Goal: Task Accomplishment & Management: Manage account settings

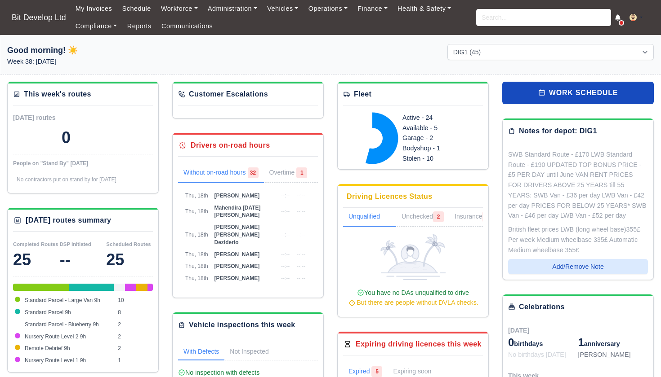
select select "2"
click at [502, 18] on input "search" at bounding box center [543, 17] width 135 height 17
type input "step"
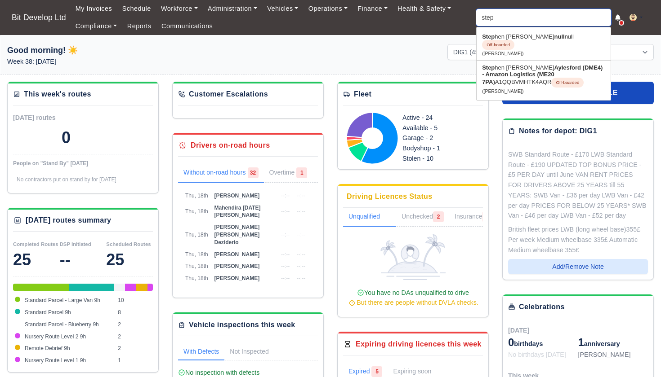
type input "stephen Croxford"
type input "steph"
type input "stephen Croxford"
type input "stephe"
type input "stephen Croxford"
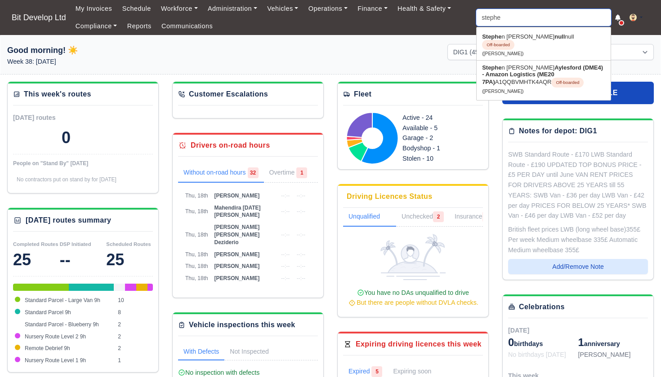
type input "stephen"
type input "stephen Croxford"
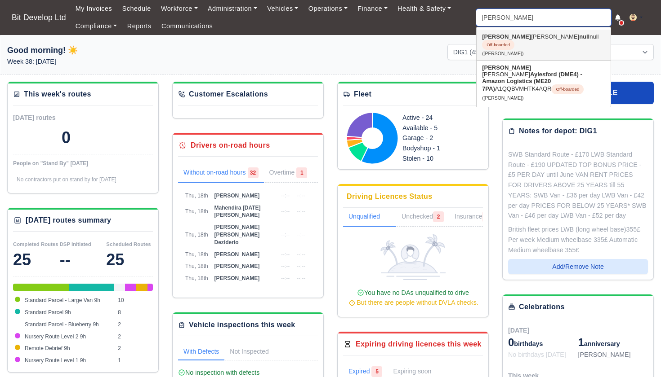
type input "Stephen"
drag, startPoint x: 515, startPoint y: 34, endPoint x: 517, endPoint y: 66, distance: 32.4
click at [517, 71] on strong "Aylesford (DME4) - Amazon Logistics (ME20 7PA)" at bounding box center [532, 81] width 100 height 21
type input "Stephen Ofori Amoah"
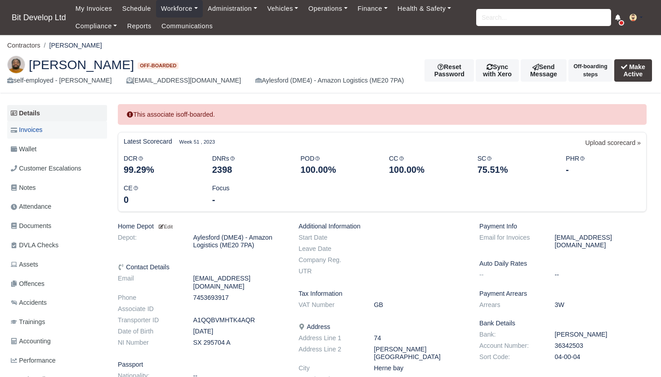
click at [46, 129] on link "Invoices" at bounding box center [57, 130] width 100 height 18
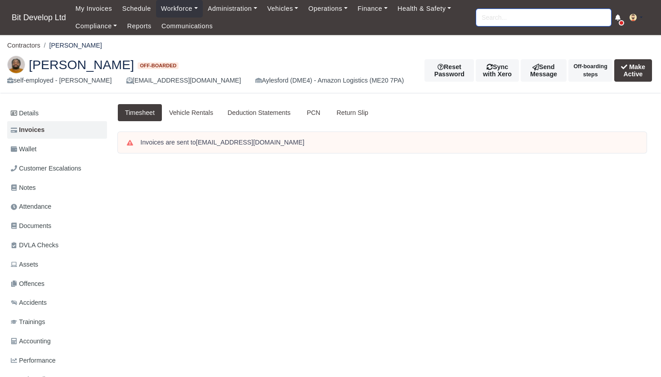
click at [500, 22] on input "search" at bounding box center [543, 17] width 135 height 17
type input "steve"
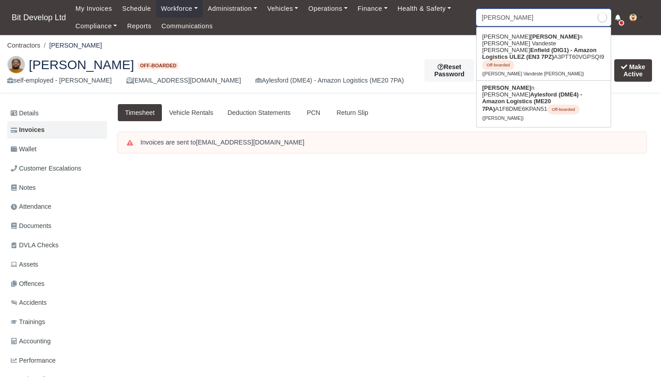
type input "steven Lawrence"
type input "Steve"
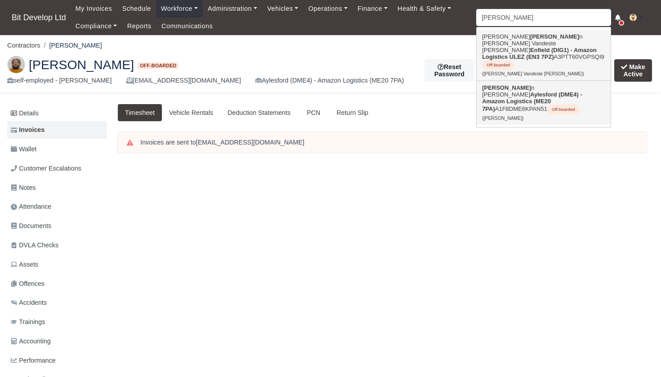
drag, startPoint x: 503, startPoint y: 34, endPoint x: 508, endPoint y: 83, distance: 49.6
click at [508, 91] on strong "Aylesford (DME4) - Amazon Logistics (ME20 7PA)" at bounding box center [532, 101] width 100 height 21
type input "Steven Lawrence"
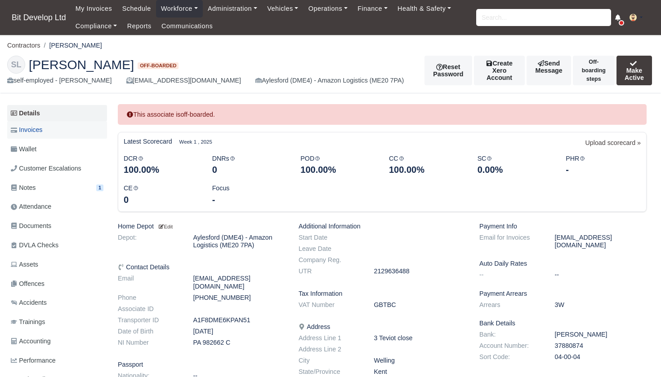
click at [39, 130] on span "Invoices" at bounding box center [26, 130] width 31 height 10
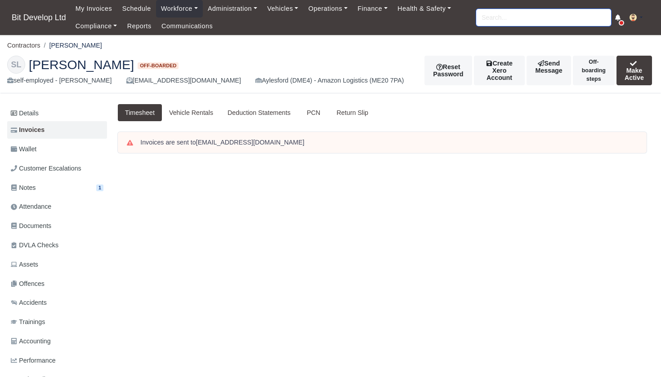
click at [501, 20] on input "search" at bounding box center [543, 17] width 135 height 17
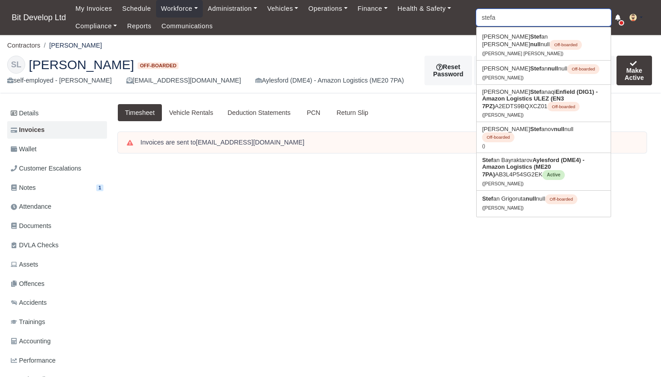
type input "[PERSON_NAME]"
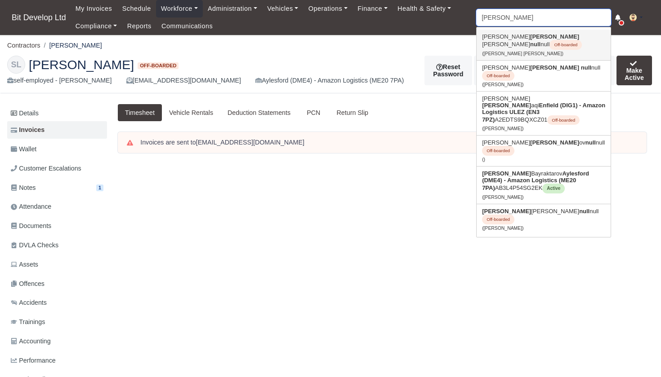
type input "[PERSON_NAME]"
drag, startPoint x: 505, startPoint y: 32, endPoint x: 503, endPoint y: 150, distance: 117.3
click at [503, 167] on link "[PERSON_NAME] Aylesford (DME4) - Amazon Logistics (ME20 7PA) AB3L4P54SG2EK Acti…" at bounding box center [543, 185] width 134 height 37
type input "[PERSON_NAME]"
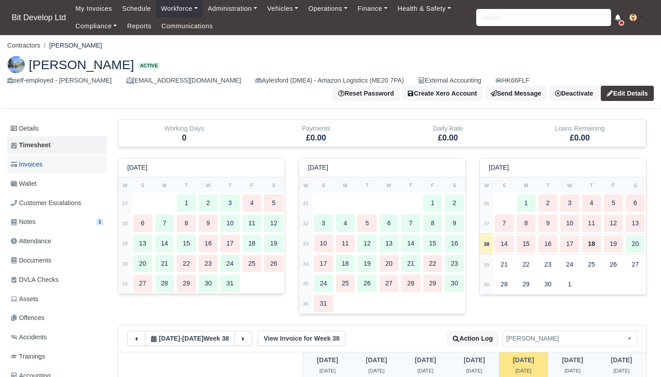
click at [35, 163] on span "Invoices" at bounding box center [26, 165] width 31 height 10
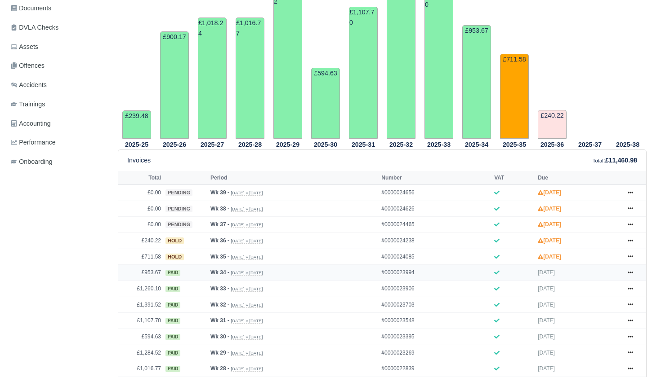
scroll to position [258, 0]
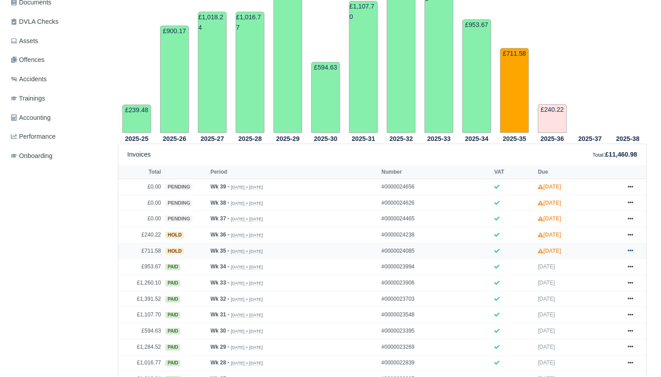
click at [629, 252] on icon at bounding box center [629, 251] width 5 height 2
click at [580, 152] on link "Show Invoice" at bounding box center [596, 142] width 80 height 19
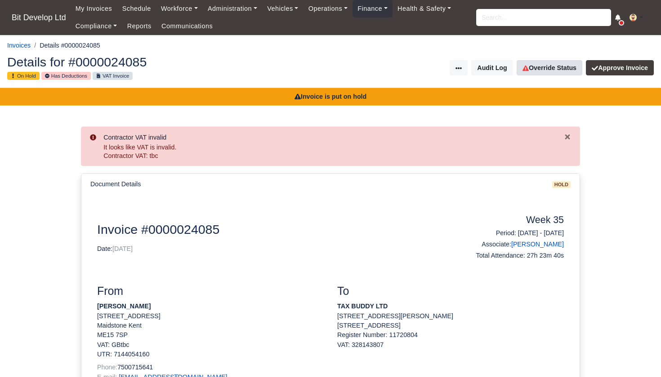
click at [527, 66] on link "Override Status" at bounding box center [549, 67] width 66 height 15
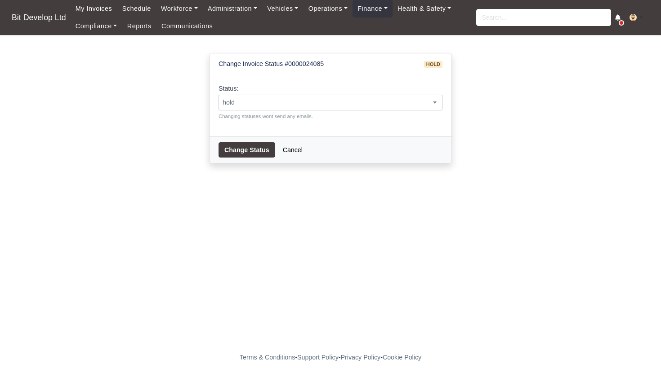
click at [264, 99] on span "hold" at bounding box center [330, 102] width 223 height 11
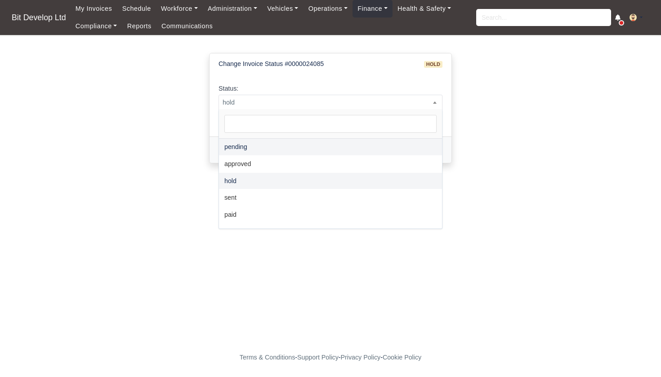
select select "pending"
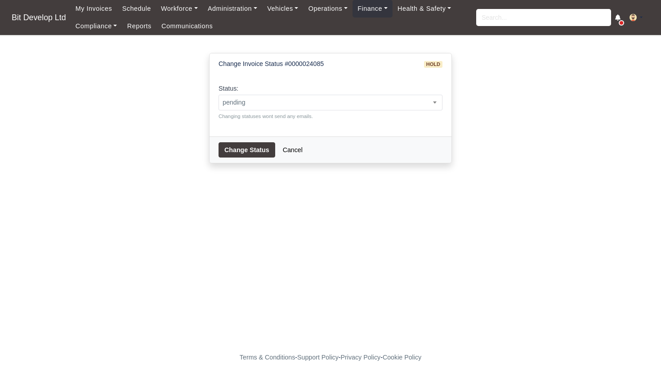
click at [260, 153] on button "Change Status" at bounding box center [246, 149] width 57 height 15
